Goal: Find specific page/section: Find specific page/section

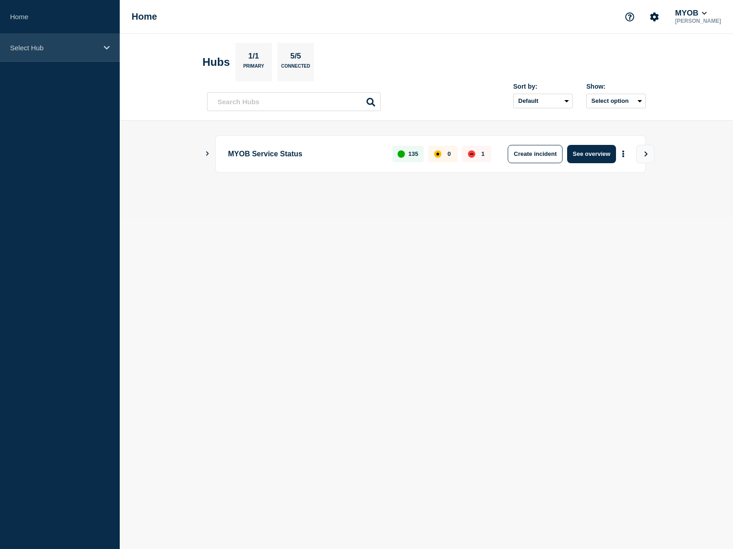
click at [80, 52] on p "Select Hub" at bounding box center [54, 48] width 88 height 8
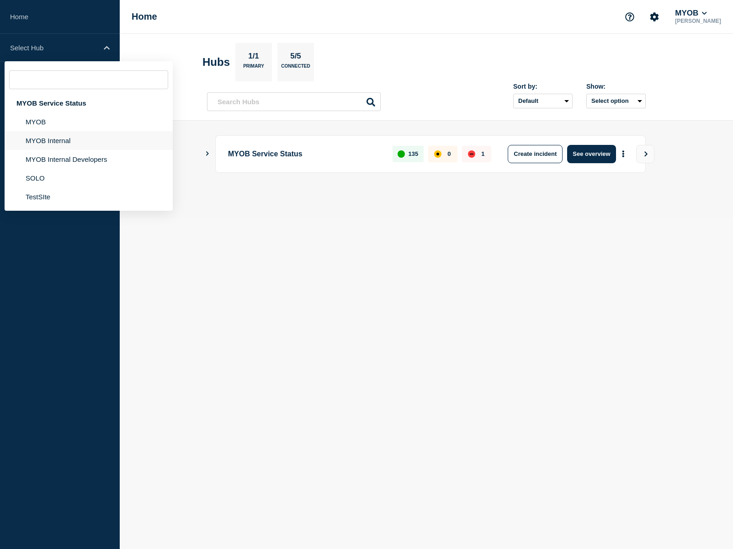
click at [52, 150] on li "MYOB Internal" at bounding box center [89, 159] width 168 height 19
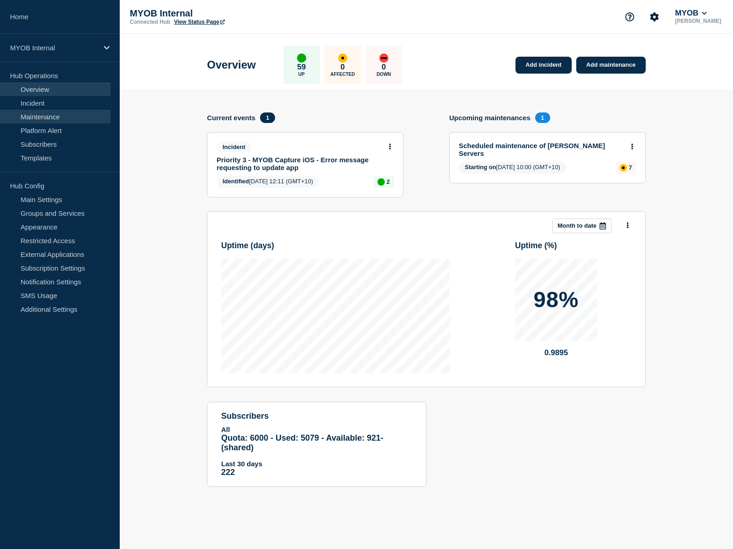
click at [50, 118] on link "Maintenance" at bounding box center [55, 117] width 111 height 14
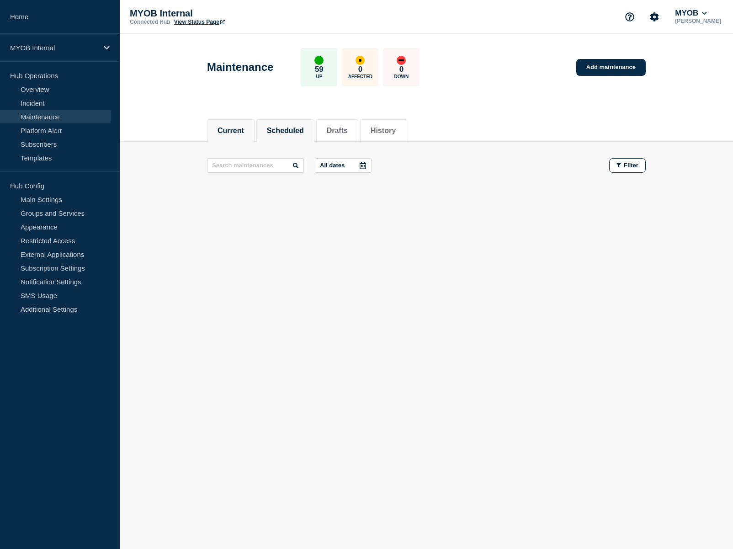
click at [283, 134] on button "Scheduled" at bounding box center [285, 131] width 37 height 8
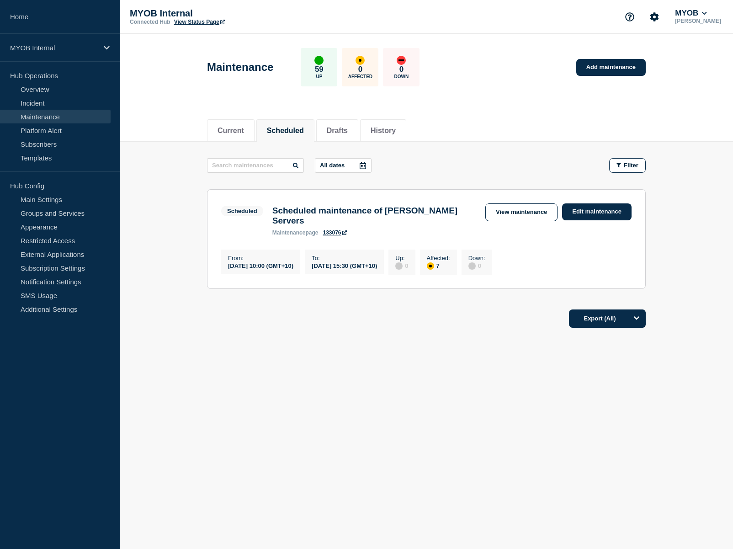
click at [325, 169] on button "All dates" at bounding box center [343, 165] width 57 height 15
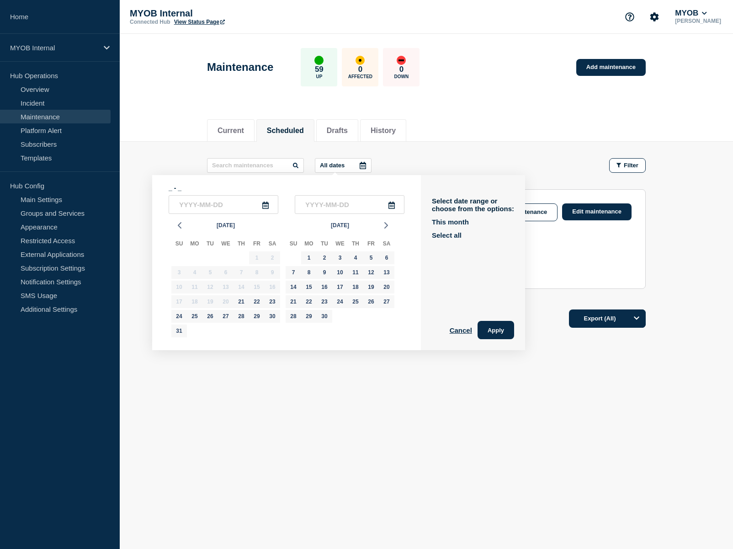
click at [318, 455] on body "Home MYOB Internal Hub Operations Overview Incident Maintenance Platform Alert …" at bounding box center [366, 274] width 733 height 549
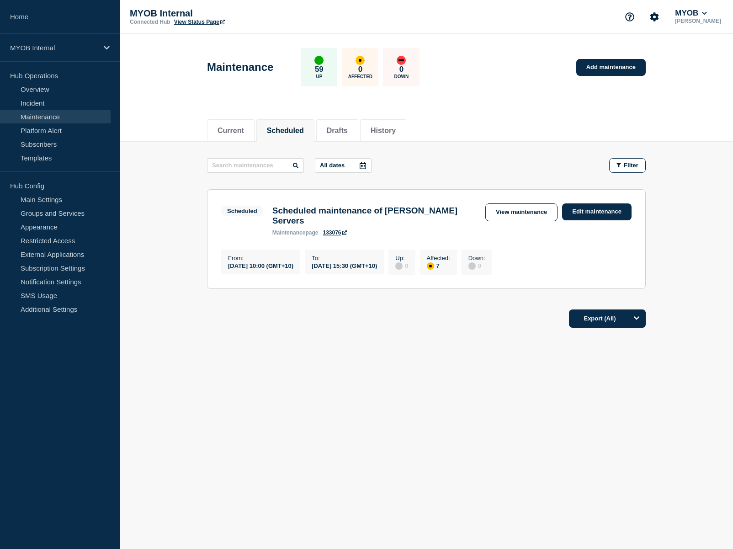
click at [342, 328] on footer "Export (All)" at bounding box center [426, 322] width 613 height 40
click at [90, 50] on p "MYOB Internal" at bounding box center [54, 48] width 88 height 8
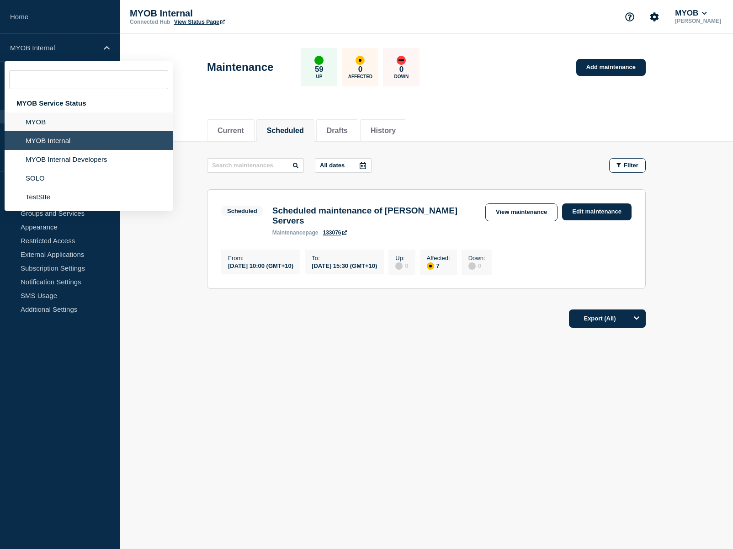
click at [53, 131] on li "MYOB" at bounding box center [89, 140] width 168 height 19
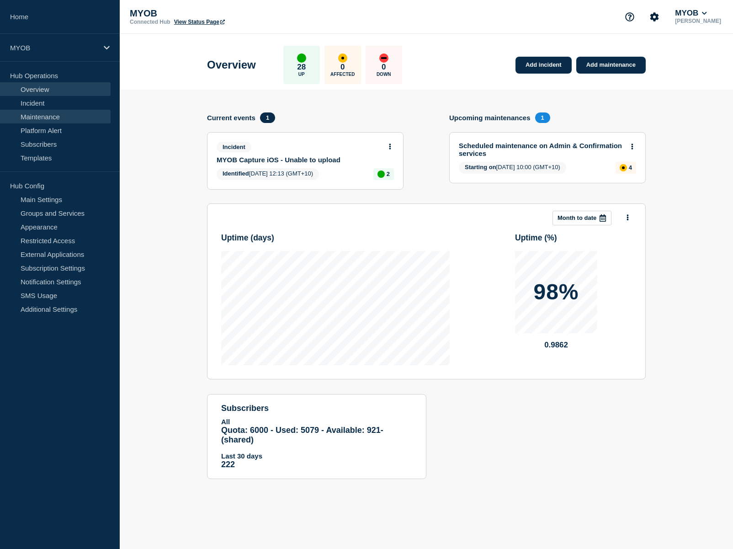
click at [29, 116] on link "Maintenance" at bounding box center [55, 117] width 111 height 14
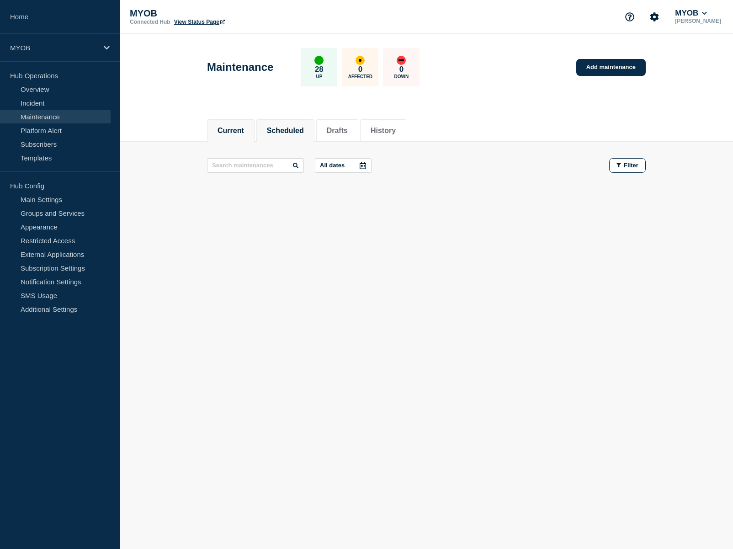
click at [273, 130] on button "Scheduled" at bounding box center [285, 131] width 37 height 8
